Goal: Use online tool/utility: Use online tool/utility

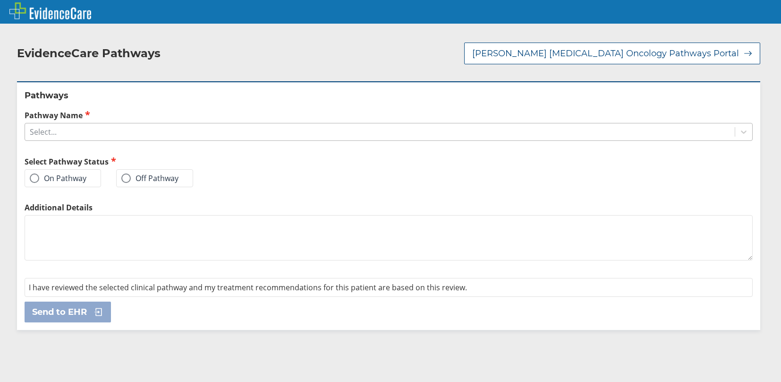
click at [76, 135] on div "Select..." at bounding box center [380, 132] width 710 height 16
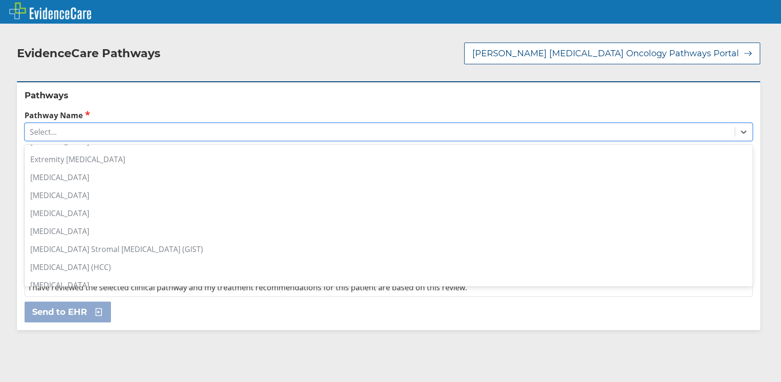
scroll to position [472, 0]
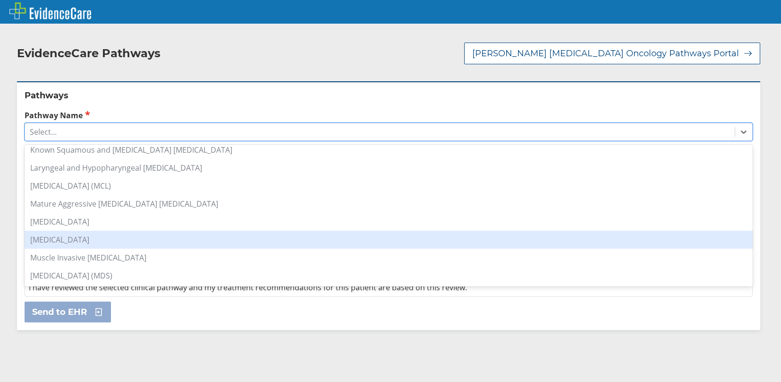
click at [116, 235] on div "[MEDICAL_DATA]" at bounding box center [389, 240] width 728 height 18
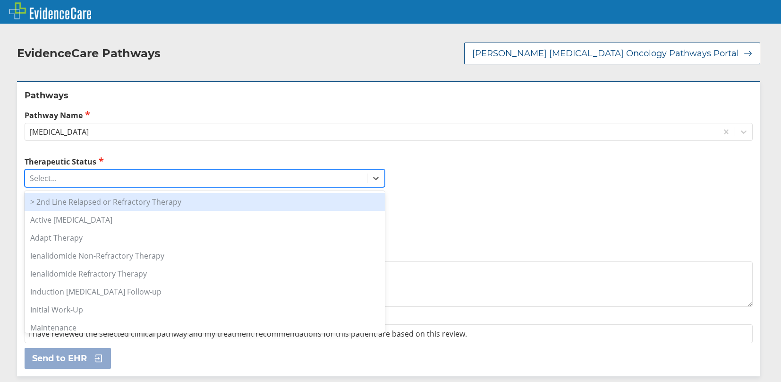
click at [39, 182] on div "Select..." at bounding box center [43, 178] width 27 height 10
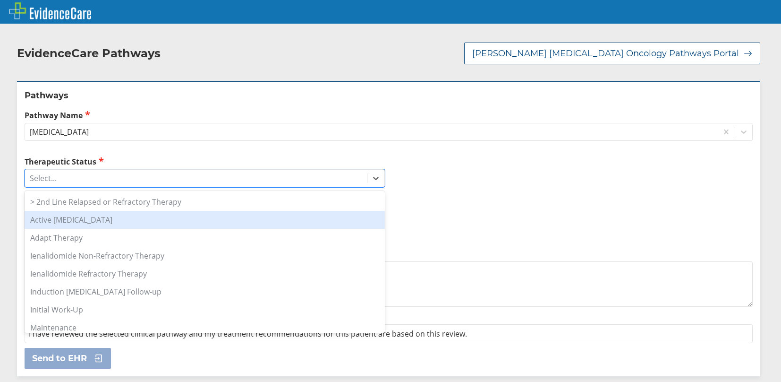
click at [74, 217] on div "Active [MEDICAL_DATA]" at bounding box center [205, 220] width 360 height 18
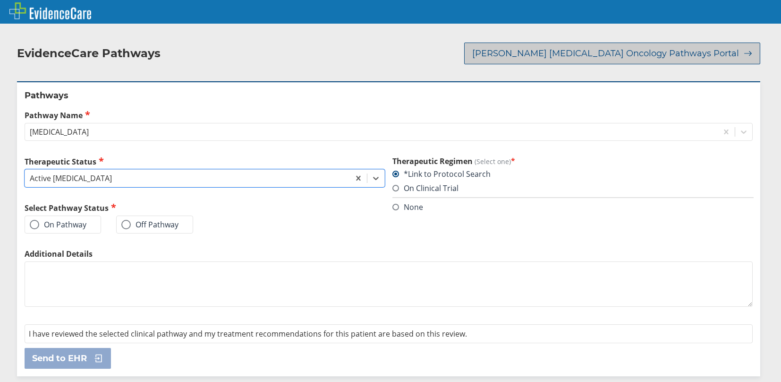
click at [604, 55] on span "[PERSON_NAME] [MEDICAL_DATA] Oncology Pathways Portal" at bounding box center [605, 53] width 267 height 11
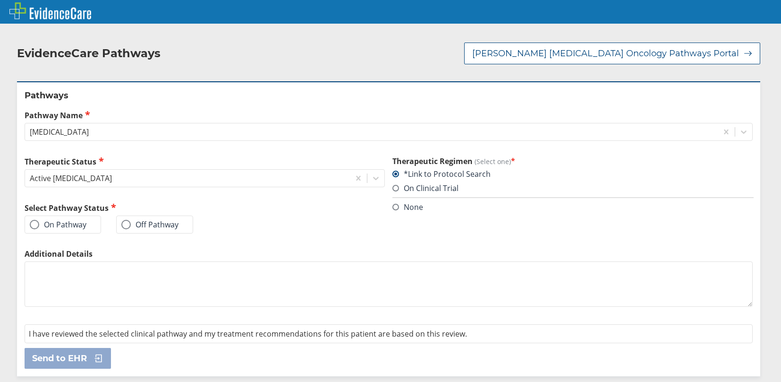
click at [121, 224] on span at bounding box center [125, 224] width 9 height 9
click at [0, 0] on input "Off Pathway" at bounding box center [0, 0] width 0 height 0
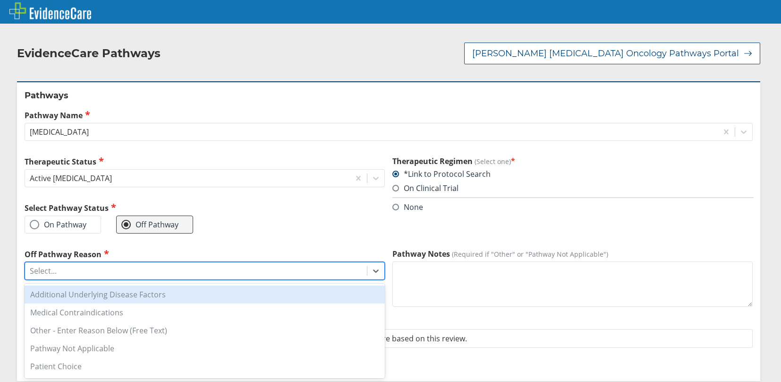
click at [103, 265] on div "Select..." at bounding box center [196, 271] width 342 height 16
click at [112, 293] on div "Additional Underlying Disease Factors" at bounding box center [205, 294] width 360 height 18
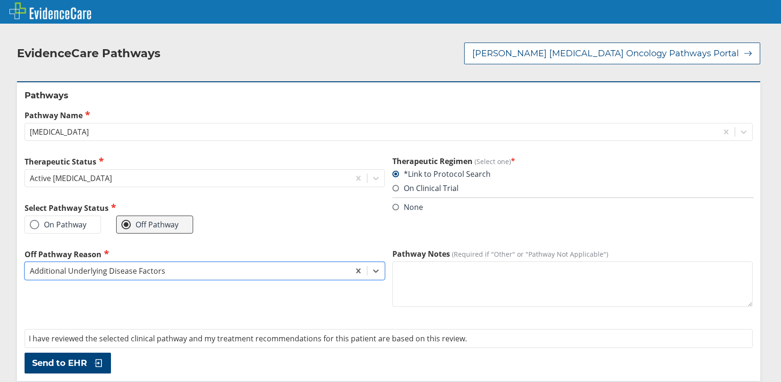
scroll to position [3, 0]
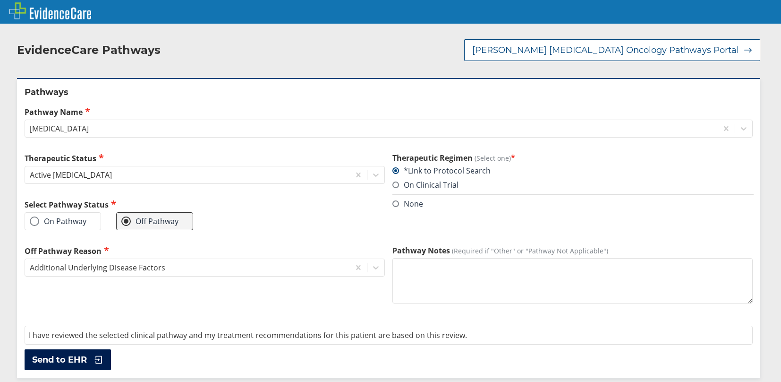
click at [74, 352] on button "Send to EHR" at bounding box center [68, 359] width 86 height 21
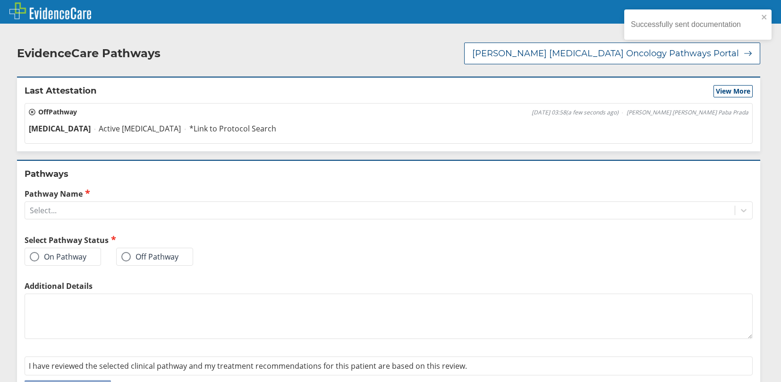
click at [129, 51] on h2 "EvidenceCare Pathways" at bounding box center [89, 53] width 144 height 14
